Goal: Obtain resource: Download file/media

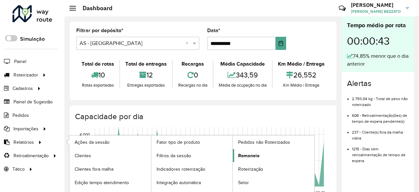
click at [266, 155] on link "Romaneio" at bounding box center [274, 155] width 82 height 13
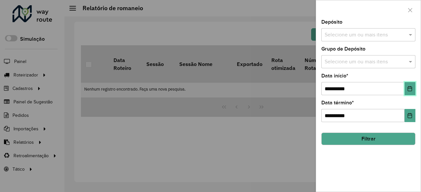
click at [412, 87] on icon "Choose Date" at bounding box center [409, 88] width 5 height 5
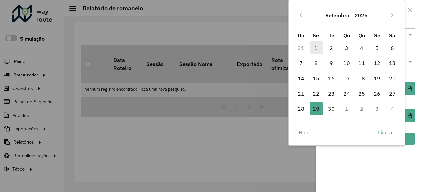
click at [316, 48] on span "1" at bounding box center [315, 47] width 13 height 13
type input "**********"
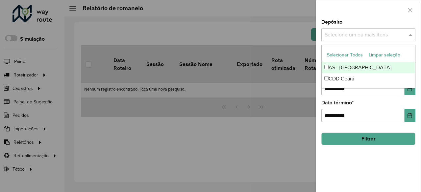
click at [410, 32] on span at bounding box center [411, 35] width 8 height 8
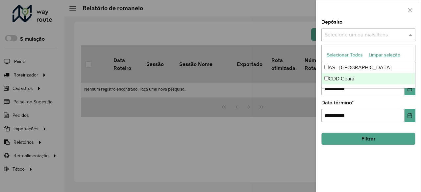
click at [346, 76] on div "CDD Ceará" at bounding box center [369, 78] width 94 height 11
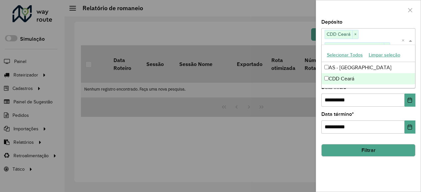
click at [382, 144] on button "Filtrar" at bounding box center [368, 150] width 94 height 12
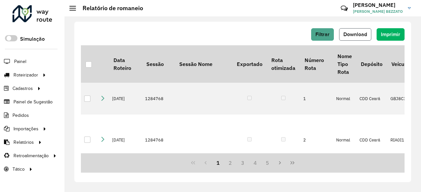
click at [353, 28] on button "Download" at bounding box center [355, 34] width 32 height 12
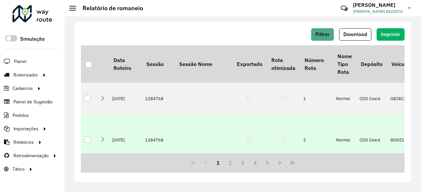
click at [262, 126] on td at bounding box center [249, 140] width 35 height 51
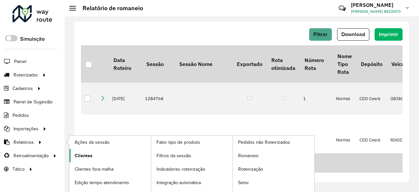
click at [89, 155] on span "Clientes" at bounding box center [84, 156] width 18 height 7
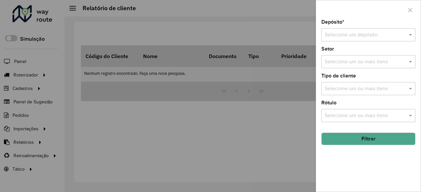
click at [398, 32] on input "text" at bounding box center [361, 35] width 74 height 8
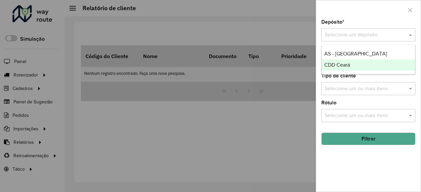
click at [341, 63] on span "CDD Ceará" at bounding box center [337, 65] width 26 height 6
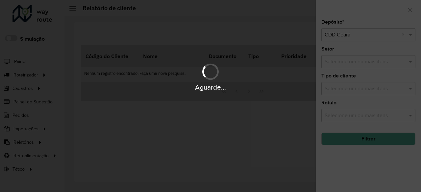
click at [362, 36] on div "Aguarde..." at bounding box center [210, 96] width 421 height 192
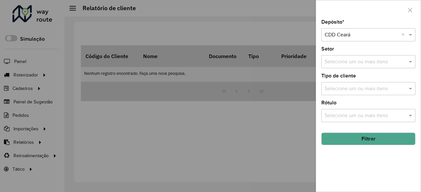
click at [366, 35] on input "text" at bounding box center [361, 35] width 74 height 8
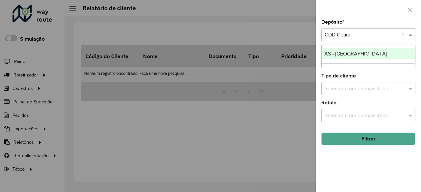
click at [351, 57] on div "AS - [GEOGRAPHIC_DATA]" at bounding box center [369, 53] width 94 height 11
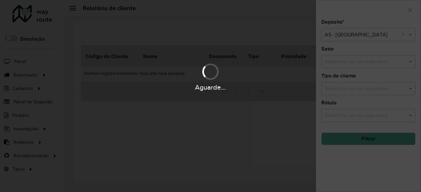
click at [366, 36] on div "Aguarde..." at bounding box center [210, 96] width 421 height 192
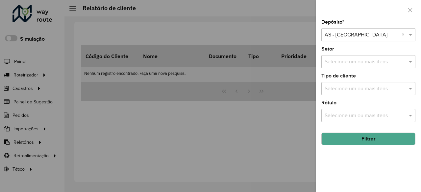
click at [373, 32] on input "text" at bounding box center [361, 35] width 74 height 8
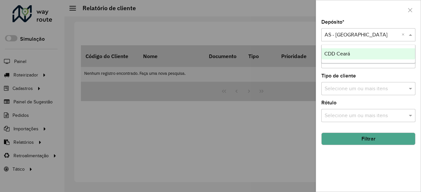
click at [358, 54] on div "CDD Ceará" at bounding box center [369, 53] width 94 height 11
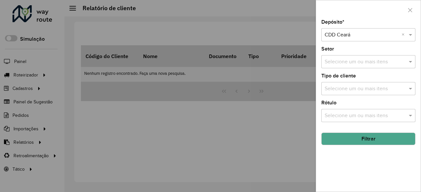
click at [383, 137] on button "Filtrar" at bounding box center [368, 139] width 94 height 12
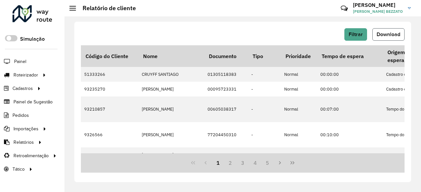
click at [379, 38] on button "Download" at bounding box center [388, 34] width 32 height 12
